Goal: Task Accomplishment & Management: Manage account settings

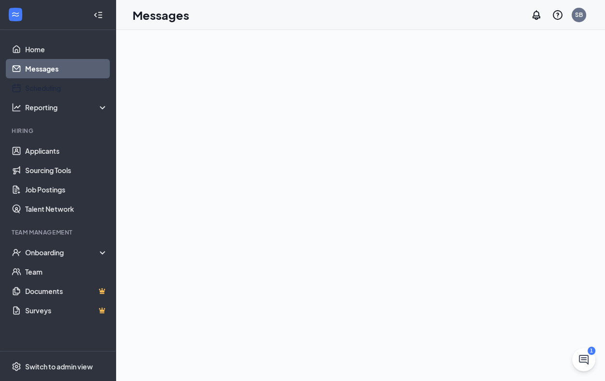
click at [59, 90] on link "Scheduling" at bounding box center [66, 87] width 83 height 19
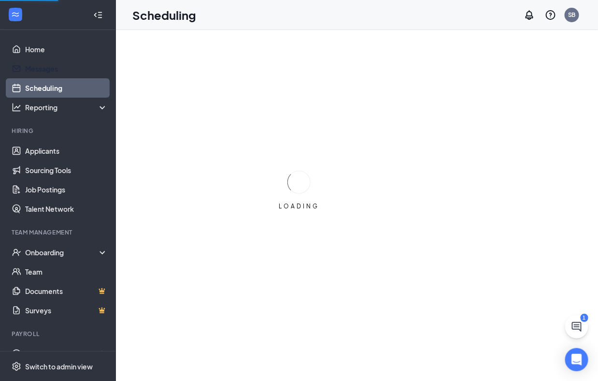
click at [55, 76] on link "Messages" at bounding box center [66, 68] width 83 height 19
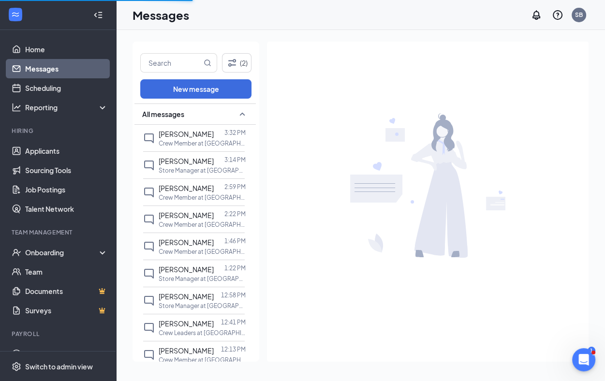
click at [189, 163] on span "[PERSON_NAME]" at bounding box center [186, 161] width 55 height 9
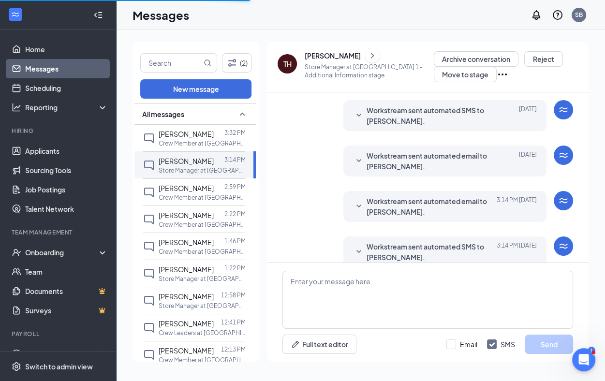
scroll to position [130, 0]
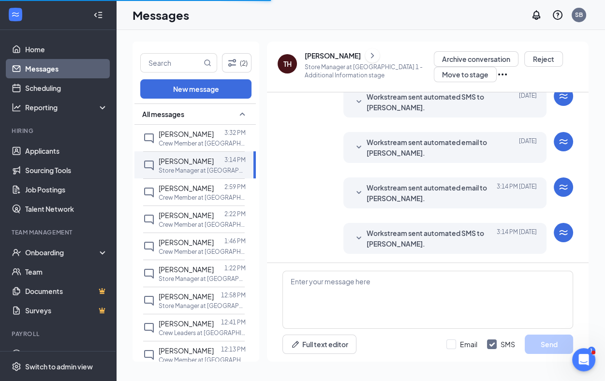
click at [327, 59] on div "[PERSON_NAME]" at bounding box center [332, 56] width 56 height 10
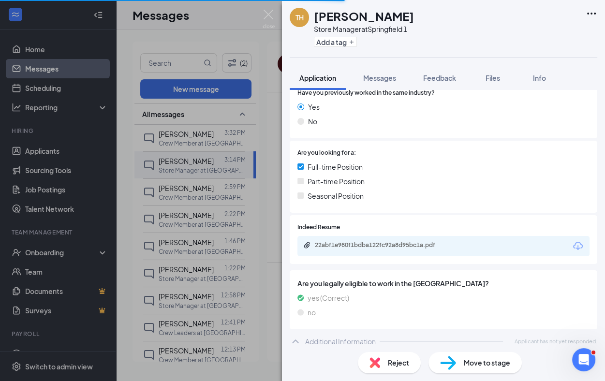
scroll to position [157, 0]
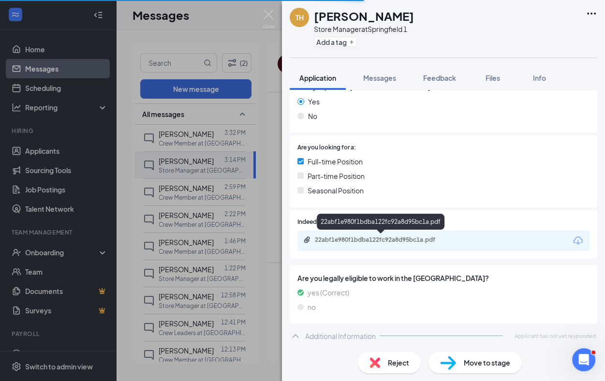
click at [348, 239] on div "22abf1e980f1bdba122fc92a8d95bc1a.pdf" at bounding box center [382, 240] width 135 height 8
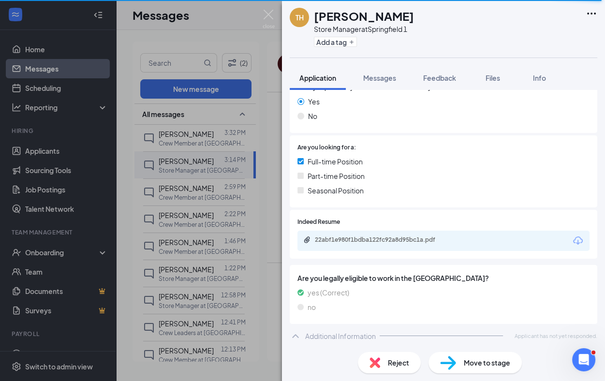
scroll to position [153, 0]
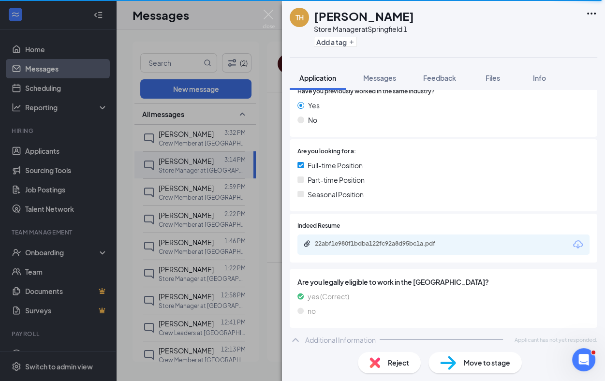
click at [260, 161] on div "TH [PERSON_NAME] Store Manager at [GEOGRAPHIC_DATA] 1 Add a tag Application Mes…" at bounding box center [302, 190] width 605 height 381
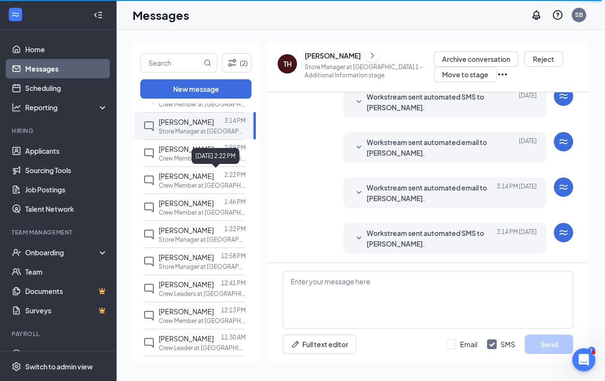
scroll to position [79, 0]
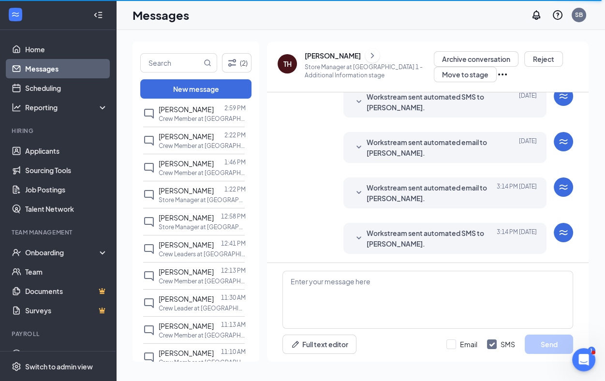
click at [215, 200] on p "Store Manager at [GEOGRAPHIC_DATA] [GEOGRAPHIC_DATA]" at bounding box center [202, 200] width 87 height 8
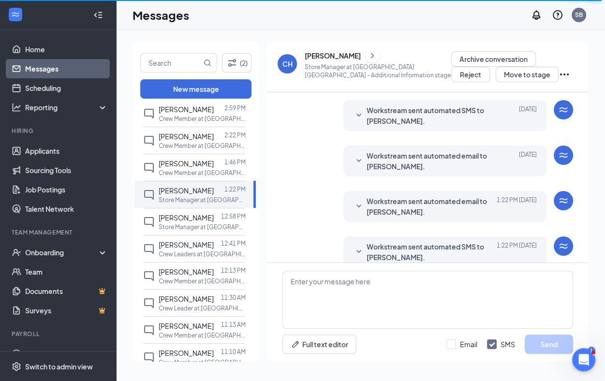
scroll to position [130, 0]
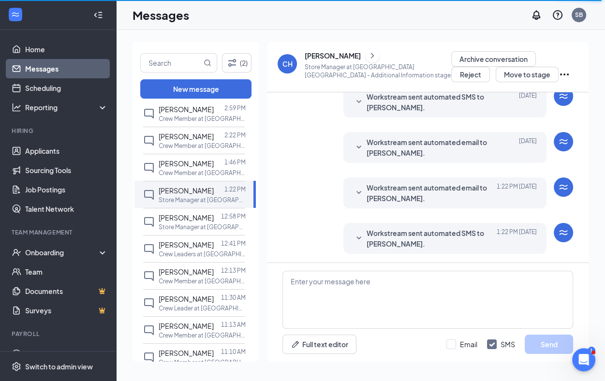
click at [332, 56] on div "[PERSON_NAME]" at bounding box center [332, 56] width 56 height 10
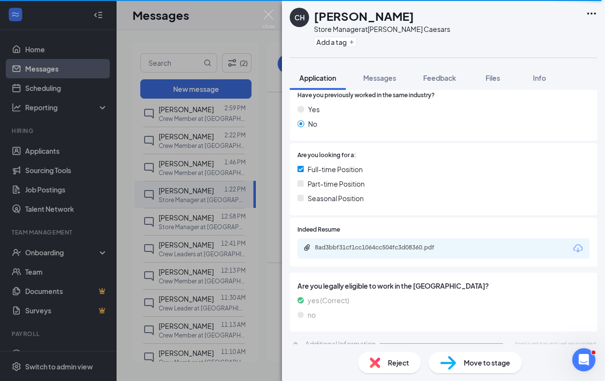
scroll to position [184, 0]
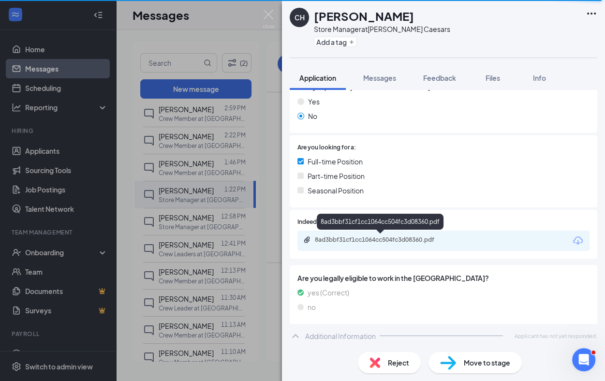
click at [368, 244] on div "8ad3bbf31cf1cc1064cc504fc3d08360.pdf" at bounding box center [381, 240] width 157 height 9
